Goal: Task Accomplishment & Management: Manage account settings

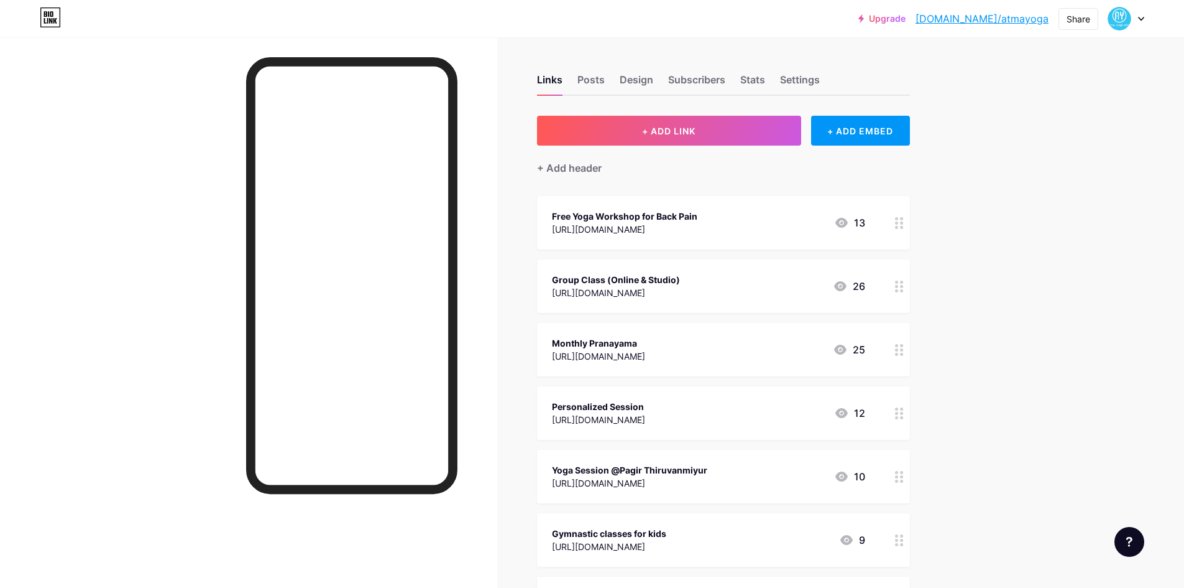
click at [903, 222] on circle at bounding box center [901, 222] width 3 height 3
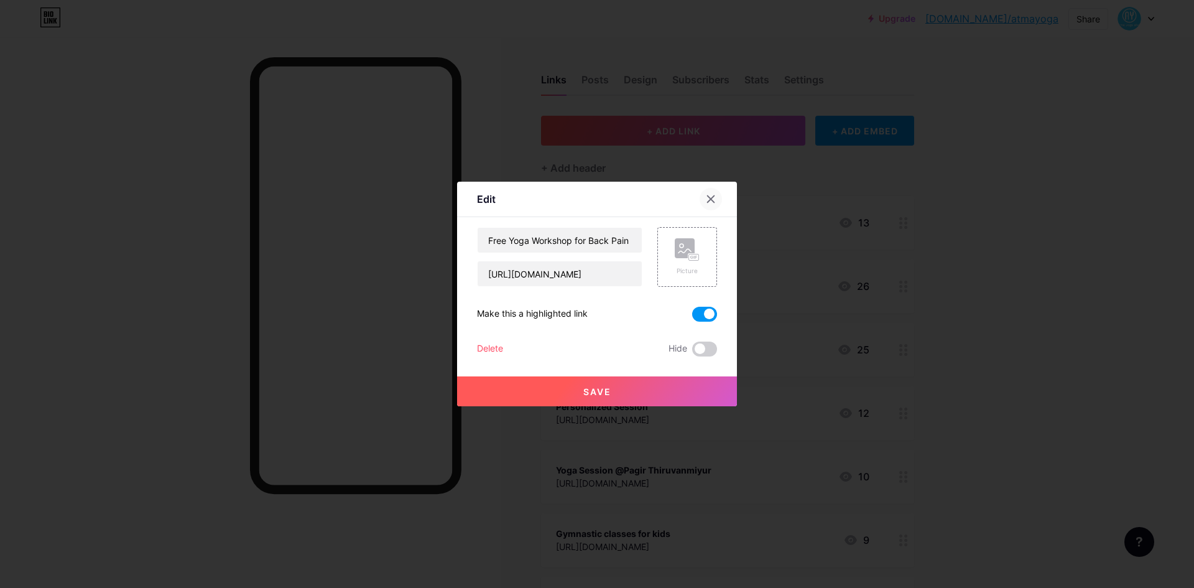
drag, startPoint x: 714, startPoint y: 201, endPoint x: 816, endPoint y: 200, distance: 102.0
click at [714, 200] on icon at bounding box center [711, 199] width 10 height 10
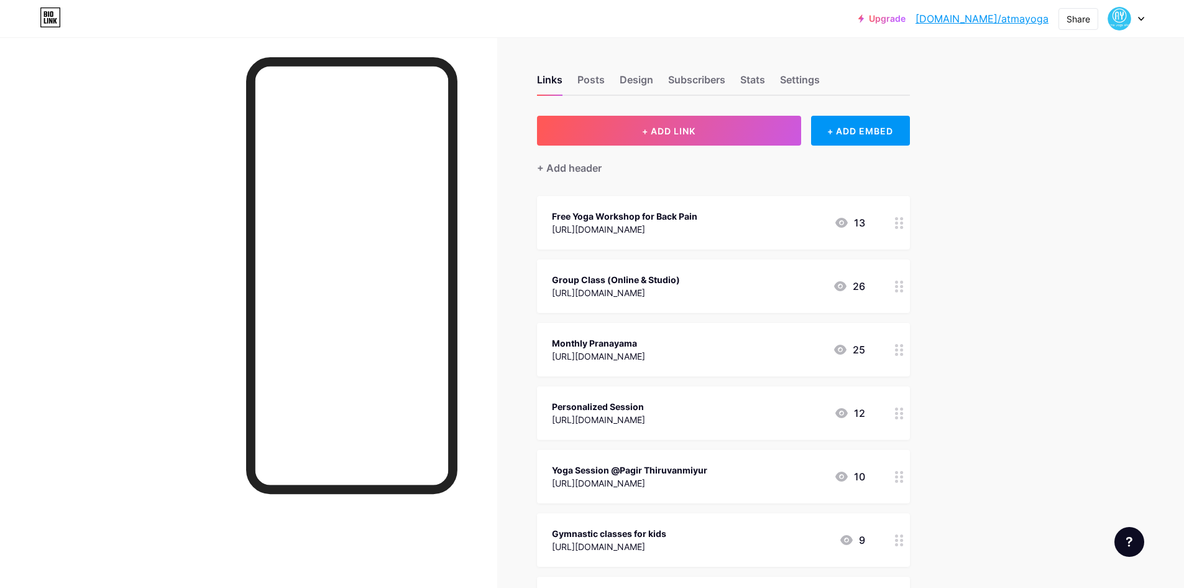
click at [1101, 188] on div "Upgrade bio.link/atmayo... bio.link/atmayoga Share Switch accounts ATMA YOGA SH…" at bounding box center [592, 546] width 1184 height 1092
